Goal: Task Accomplishment & Management: Use online tool/utility

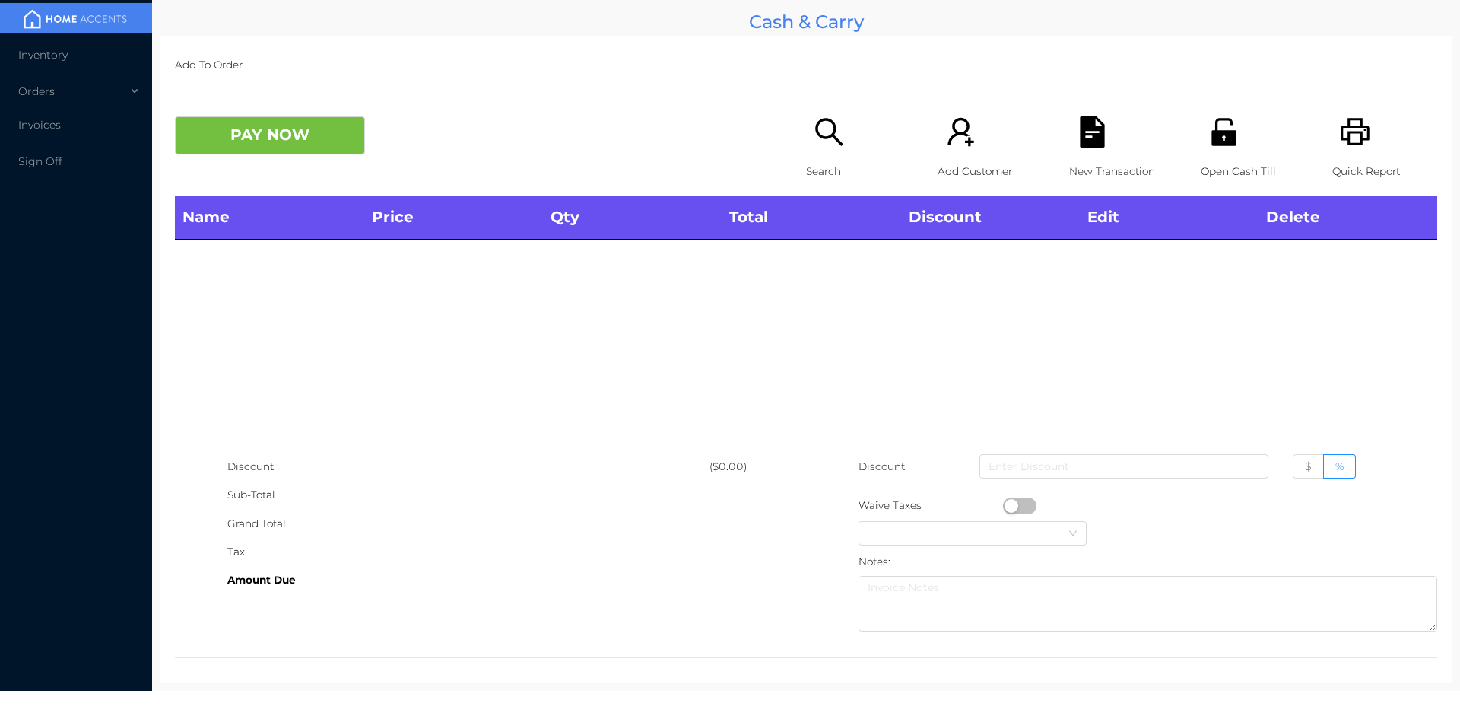
scroll to position [8, 0]
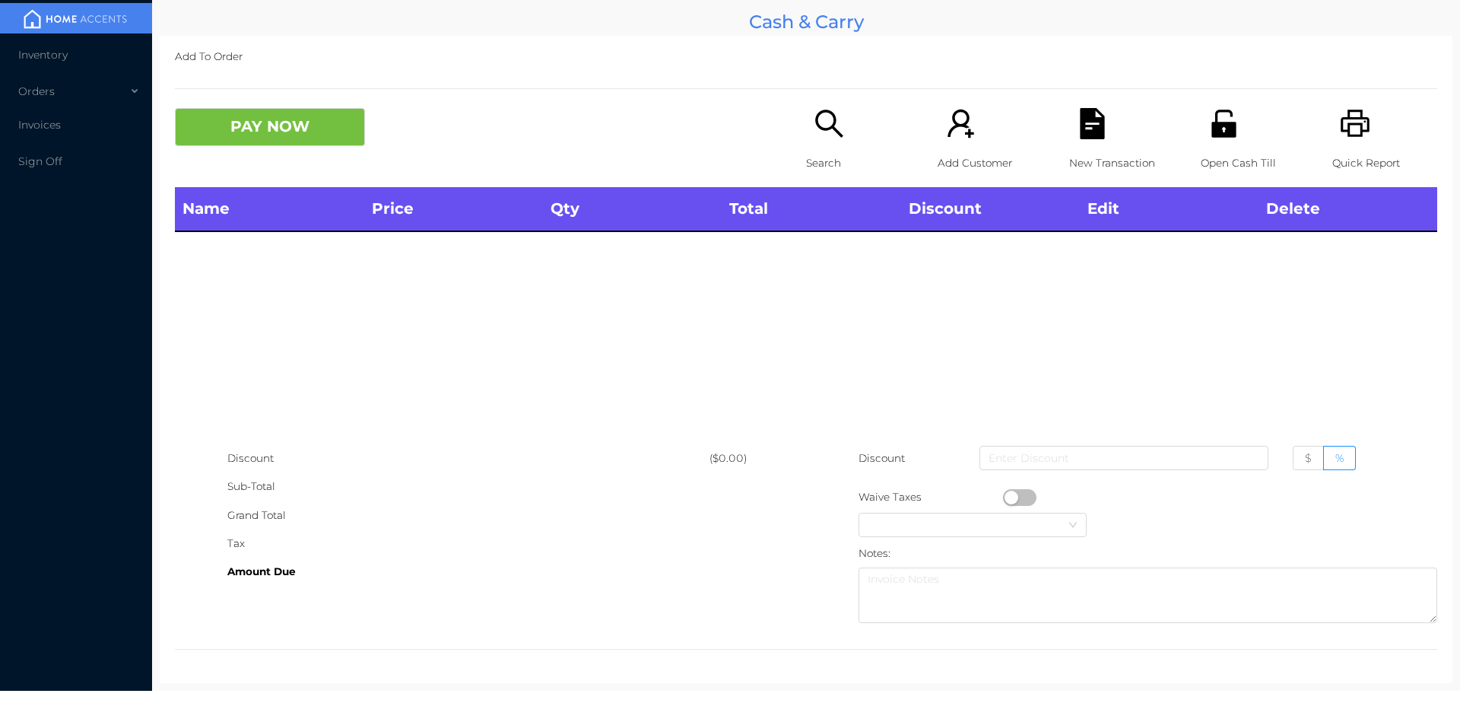
click at [1220, 130] on icon "icon: unlock" at bounding box center [1224, 123] width 24 height 27
click at [116, 60] on li "Inventory" at bounding box center [76, 55] width 152 height 30
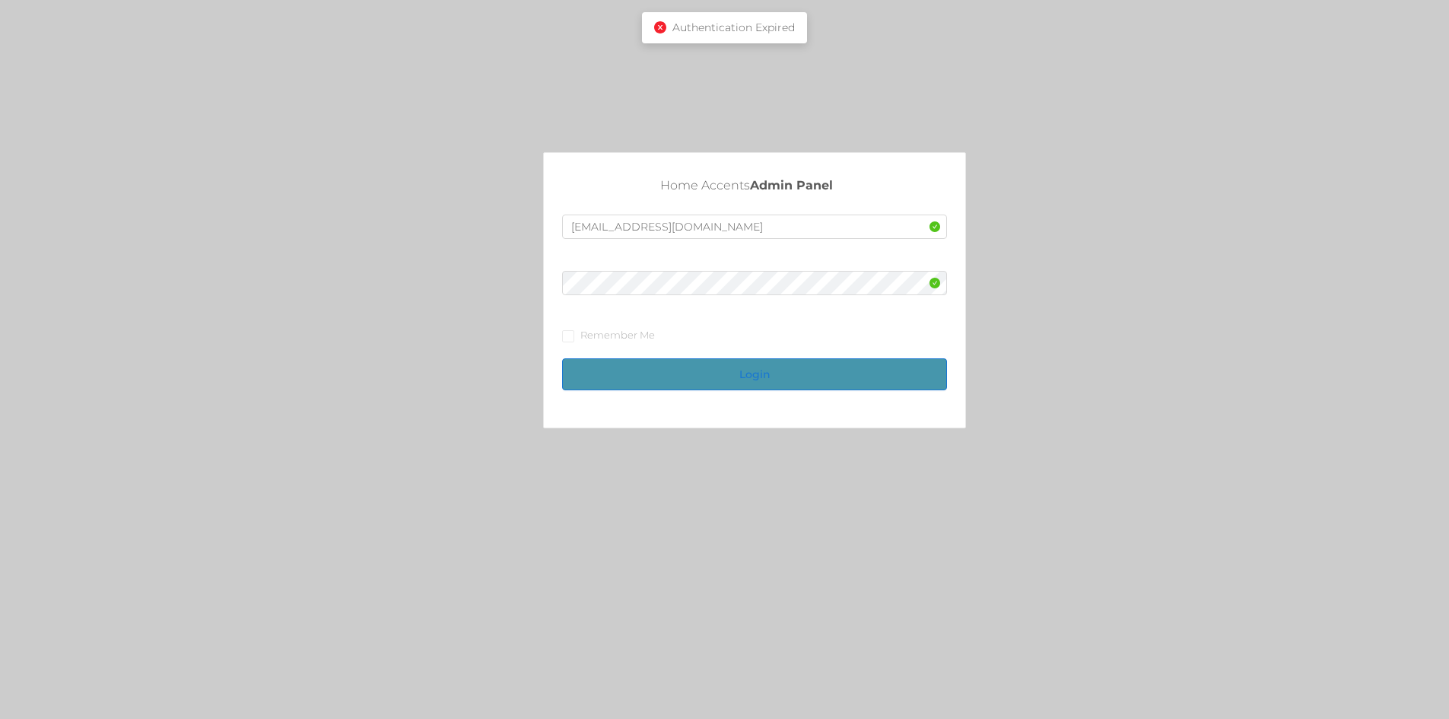
click at [753, 373] on button "Login" at bounding box center [754, 374] width 385 height 32
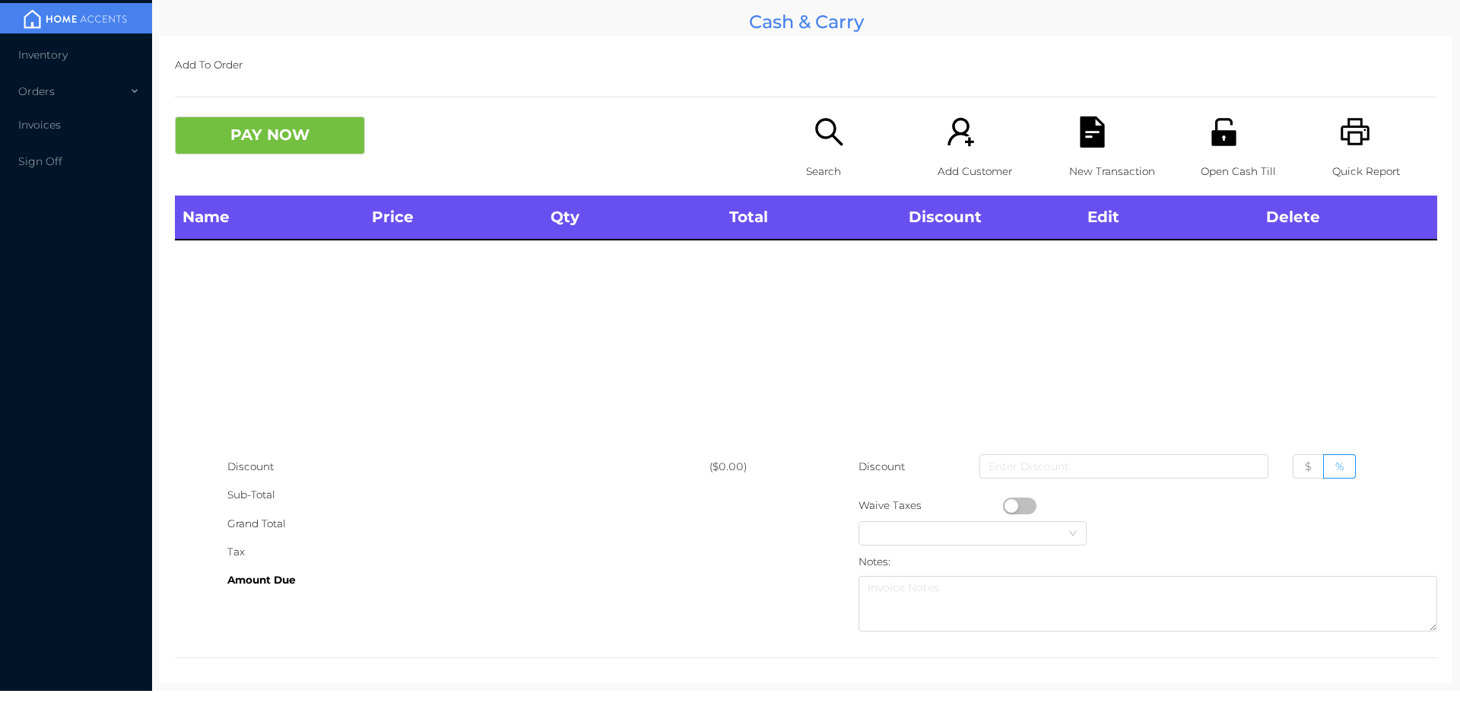
click at [1215, 144] on icon "icon: unlock" at bounding box center [1224, 131] width 24 height 27
click at [1225, 136] on icon "icon: unlock" at bounding box center [1224, 131] width 24 height 27
